Goal: Task Accomplishment & Management: Complete application form

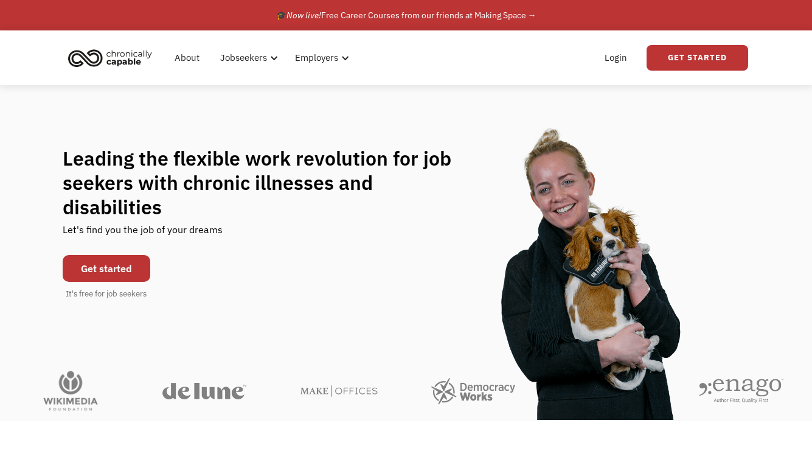
click at [102, 260] on link "Get started" at bounding box center [107, 268] width 88 height 27
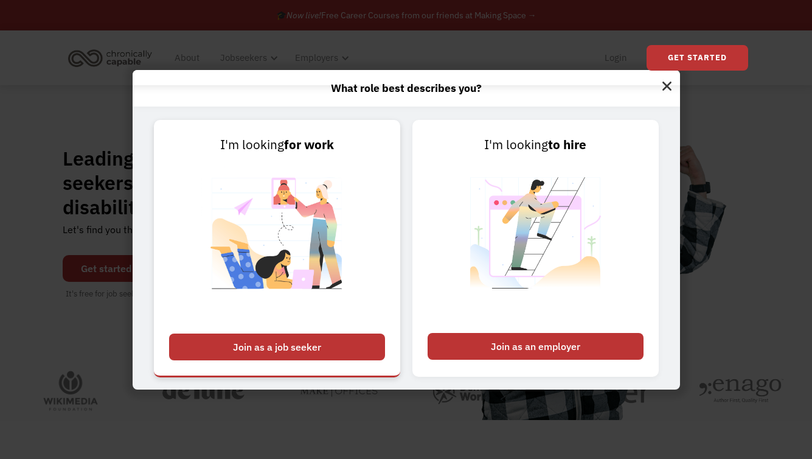
click at [310, 340] on div "Join as a job seeker" at bounding box center [277, 347] width 216 height 27
